Goal: Transaction & Acquisition: Purchase product/service

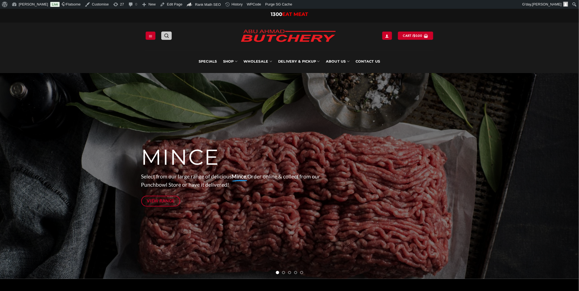
click at [166, 38] on icon "Search" at bounding box center [166, 35] width 4 height 5
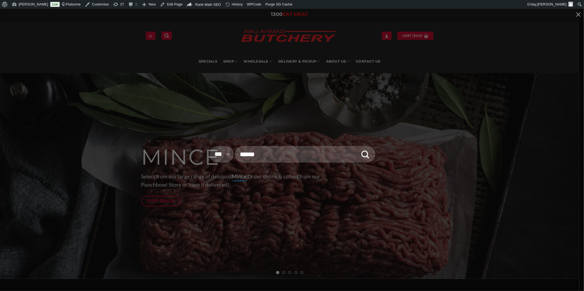
click at [283, 155] on input "Search for:" at bounding box center [305, 154] width 141 height 16
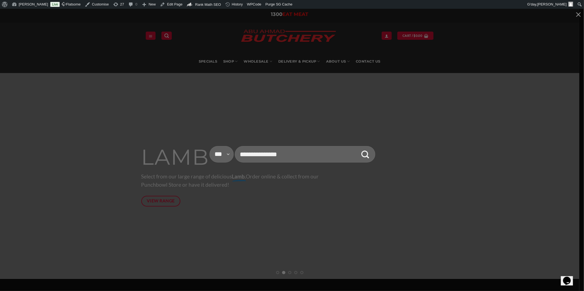
type input "**********"
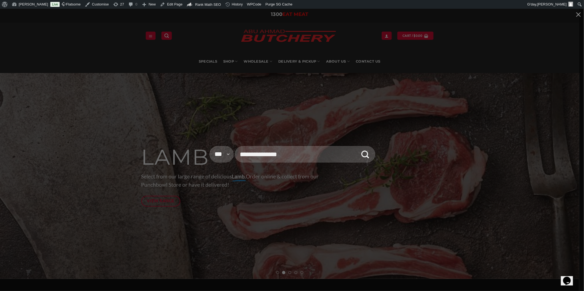
click at [357, 147] on button "Submit" at bounding box center [365, 155] width 16 height 16
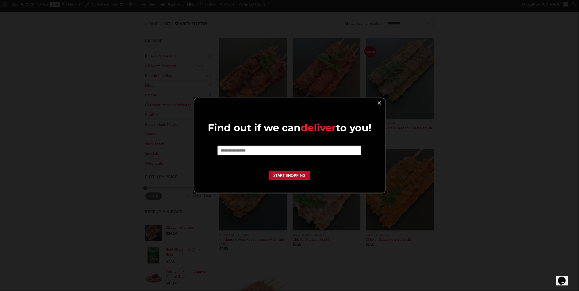
click at [377, 106] on link "×" at bounding box center [380, 102] width 8 height 7
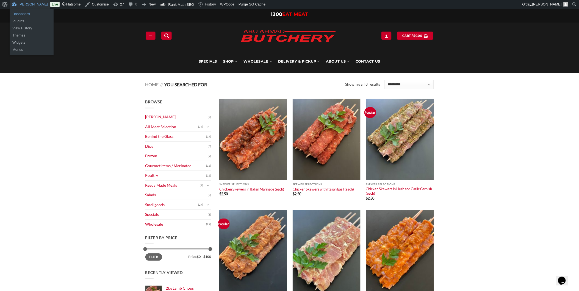
click at [26, 14] on link "Dashboard" at bounding box center [32, 13] width 44 height 7
